Goal: Find specific page/section: Find specific page/section

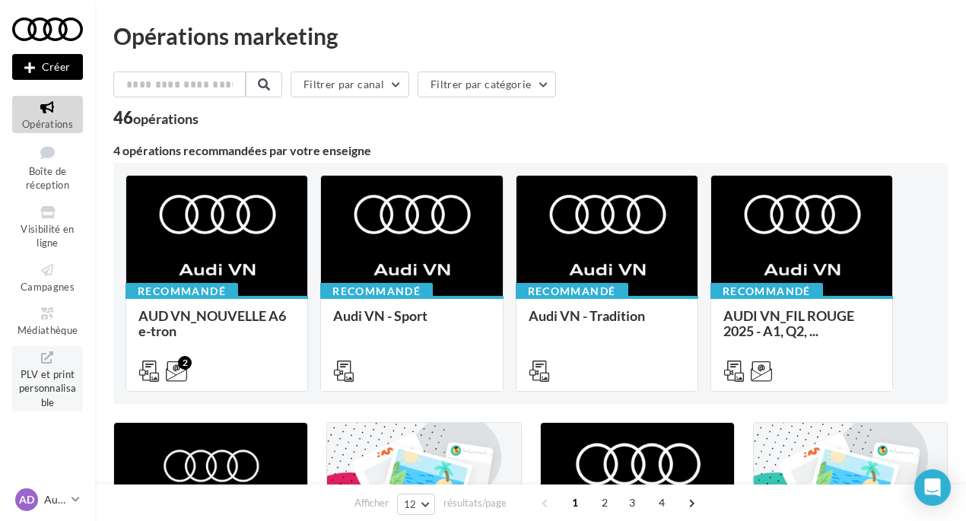
click at [55, 390] on span "PLV et print personnalisable" at bounding box center [48, 386] width 58 height 43
click at [59, 500] on p "Audi [GEOGRAPHIC_DATA]" at bounding box center [54, 499] width 21 height 15
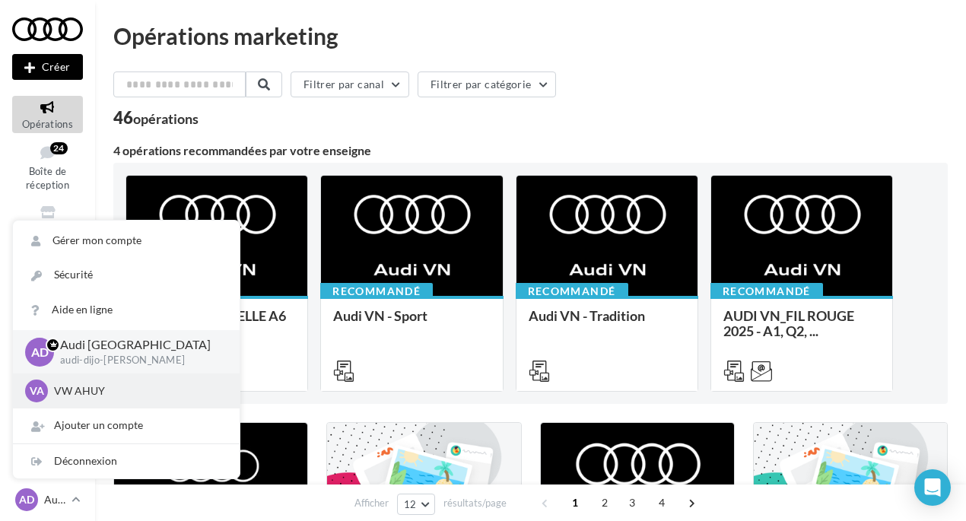
click at [100, 387] on p "VW AHUY" at bounding box center [137, 390] width 167 height 15
